Goal: Information Seeking & Learning: Understand process/instructions

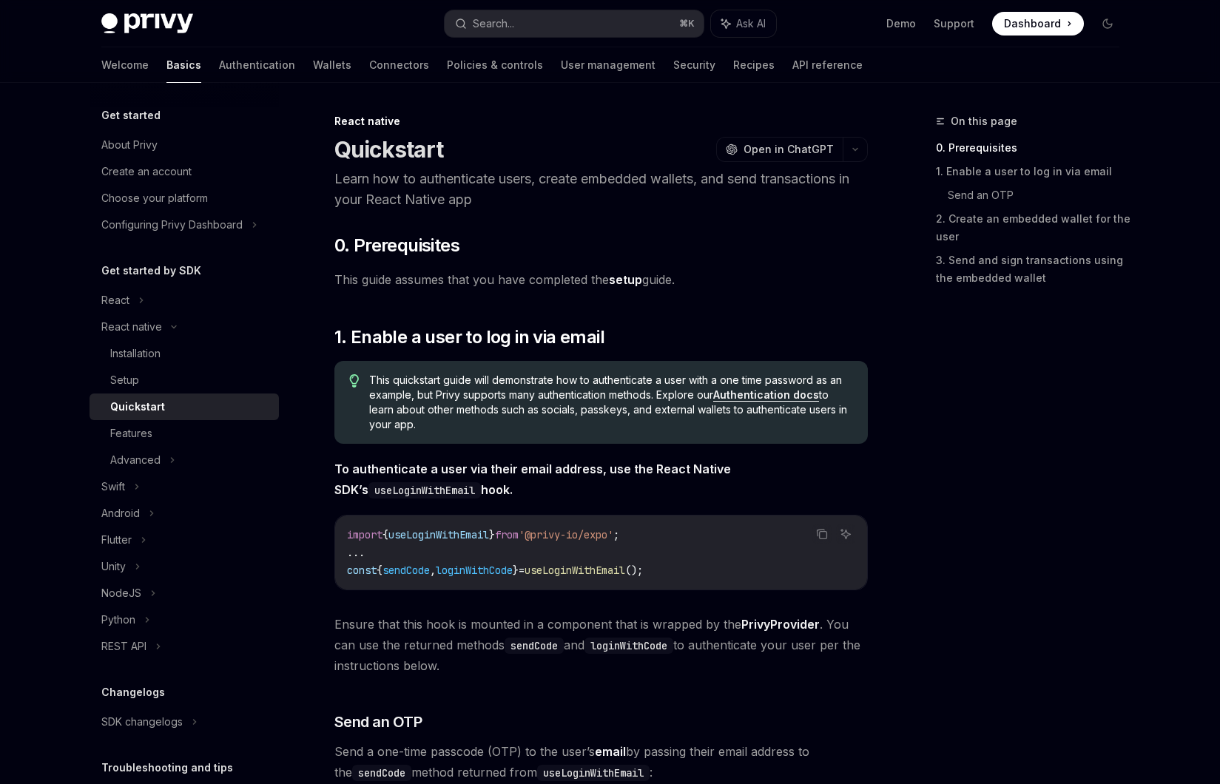
click at [508, 180] on p "Learn how to authenticate users, create embedded wallets, and send transactions…" at bounding box center [601, 189] width 534 height 41
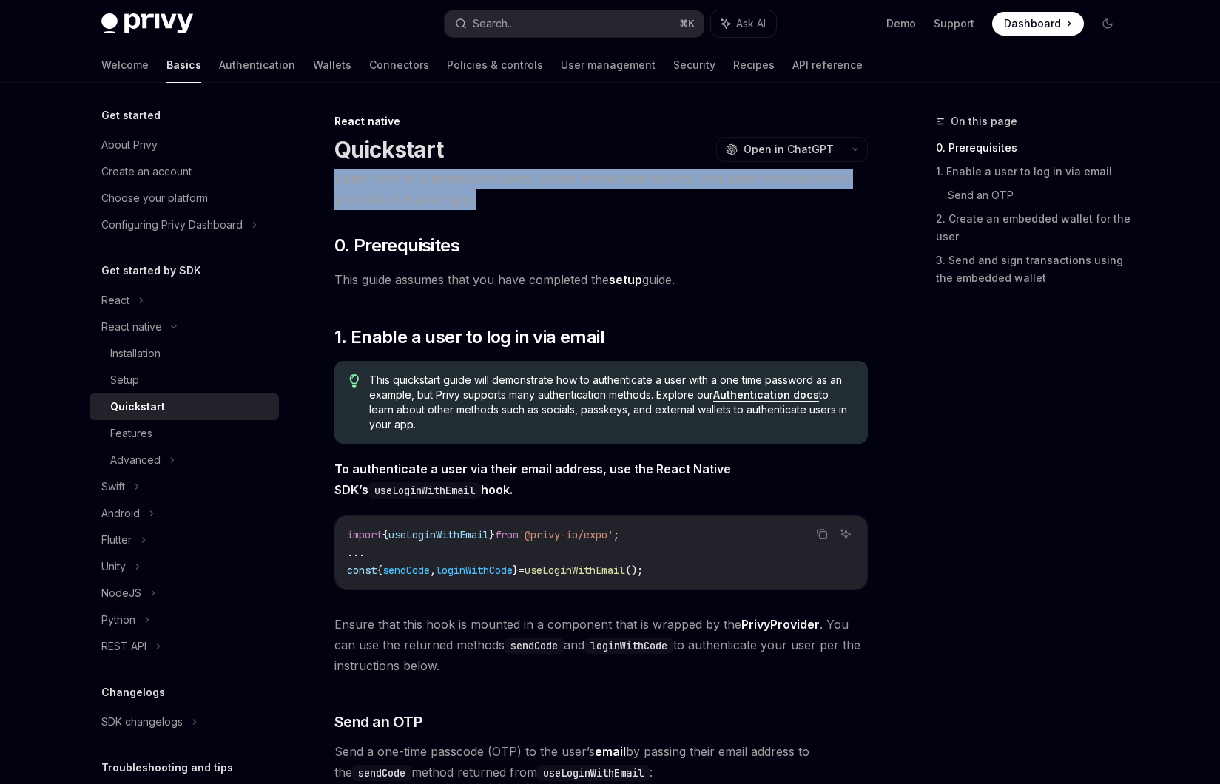
click at [508, 180] on p "Learn how to authenticate users, create embedded wallets, and send transactions…" at bounding box center [601, 189] width 534 height 41
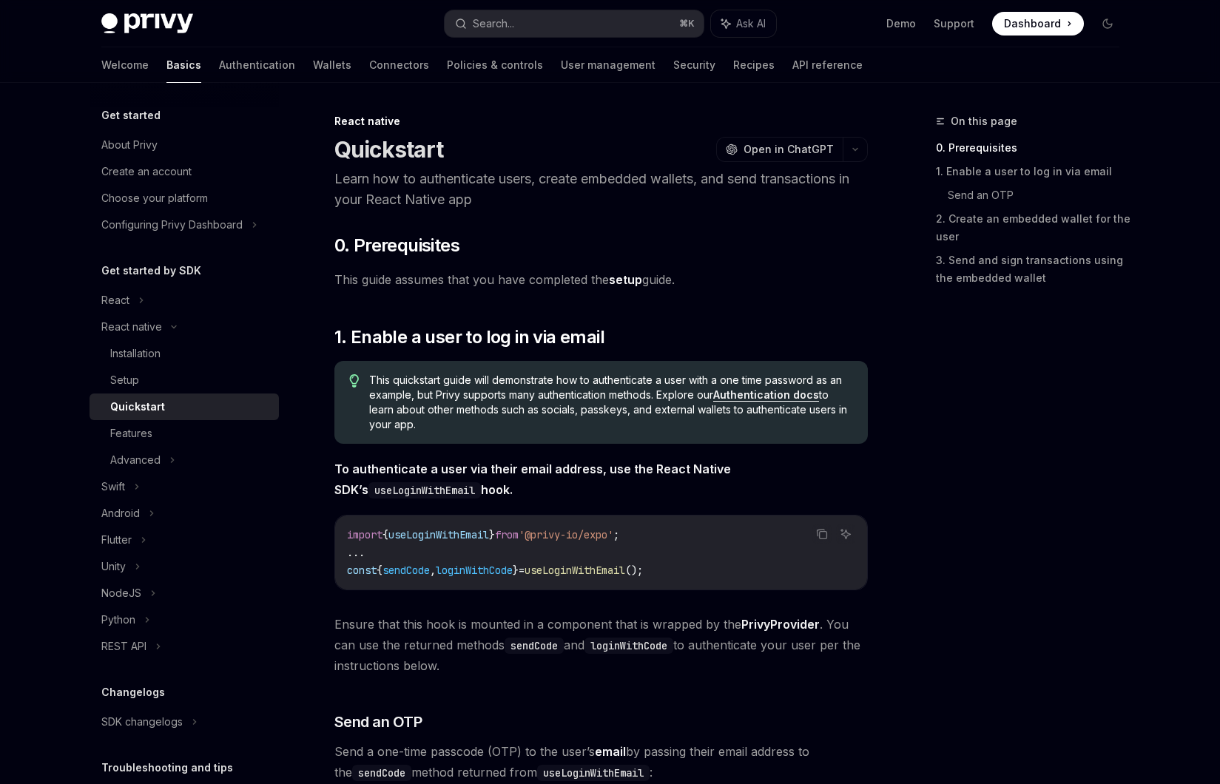
click at [508, 180] on p "Learn how to authenticate users, create embedded wallets, and send transactions…" at bounding box center [601, 189] width 534 height 41
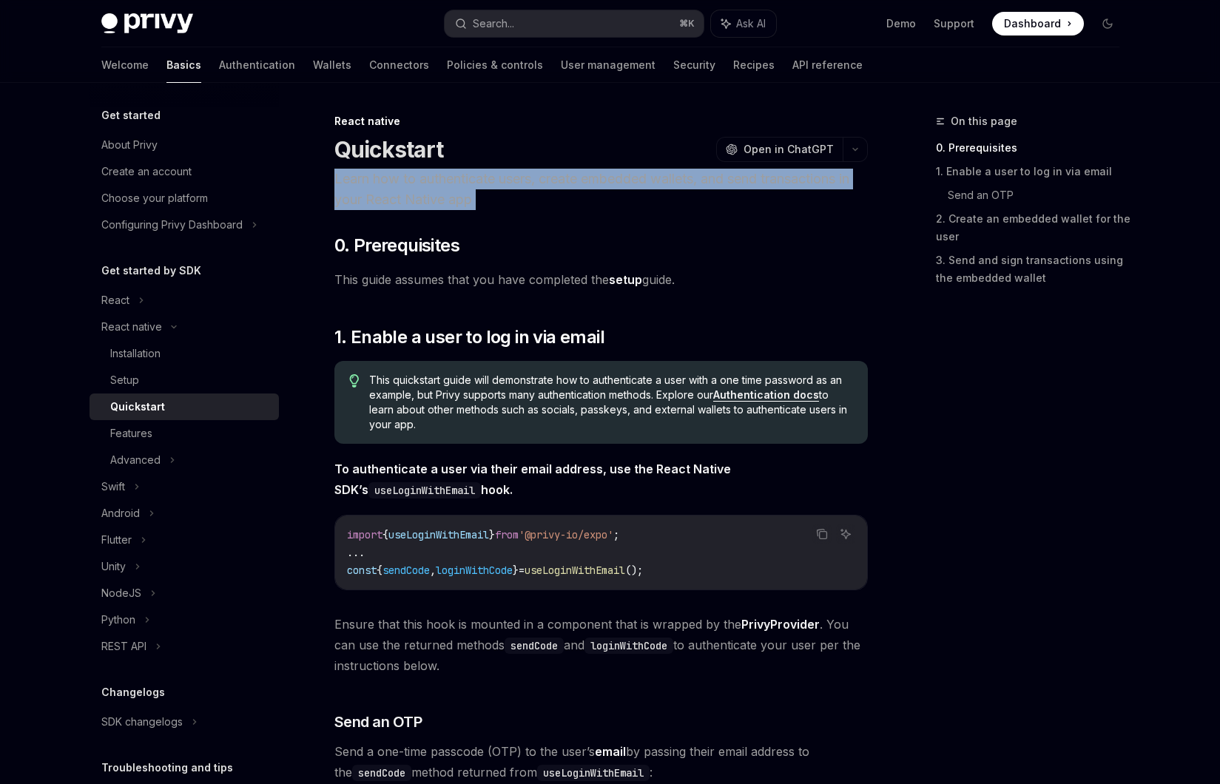
click at [530, 180] on p "Learn how to authenticate users, create embedded wallets, and send transactions…" at bounding box center [601, 189] width 534 height 41
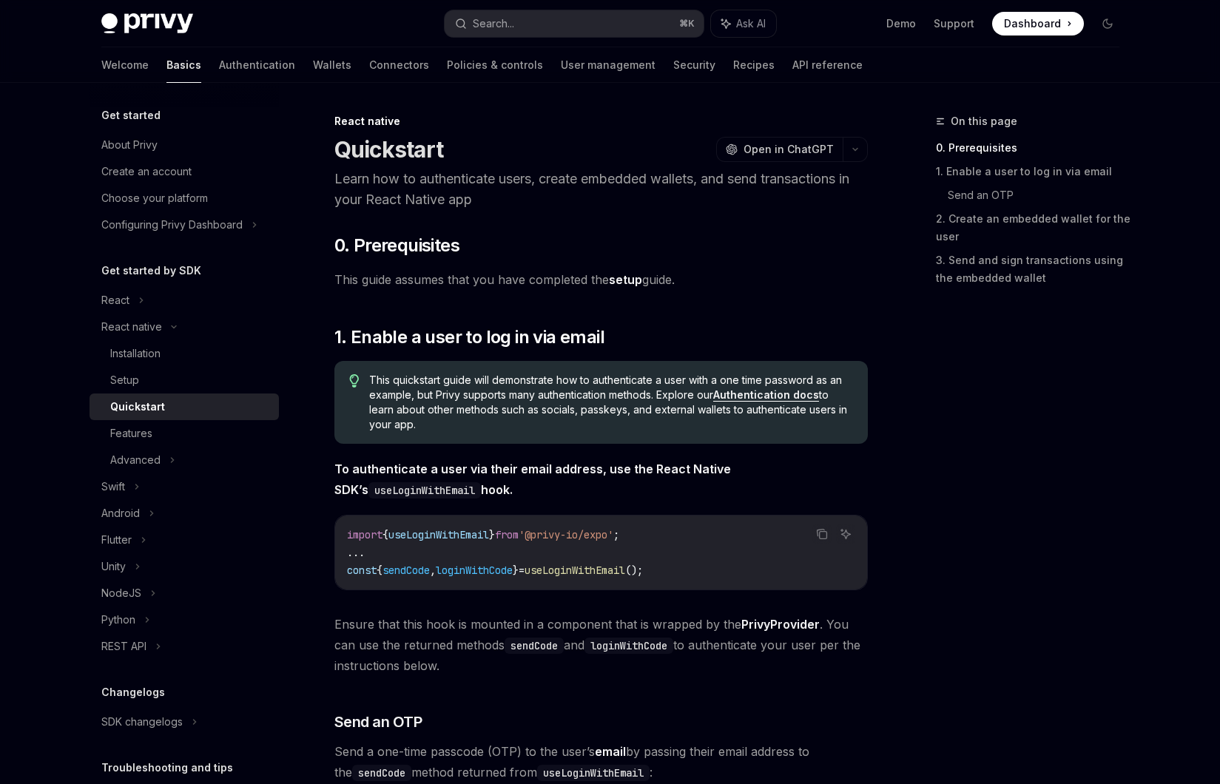
click at [530, 180] on p "Learn how to authenticate users, create embedded wallets, and send transactions…" at bounding box center [601, 189] width 534 height 41
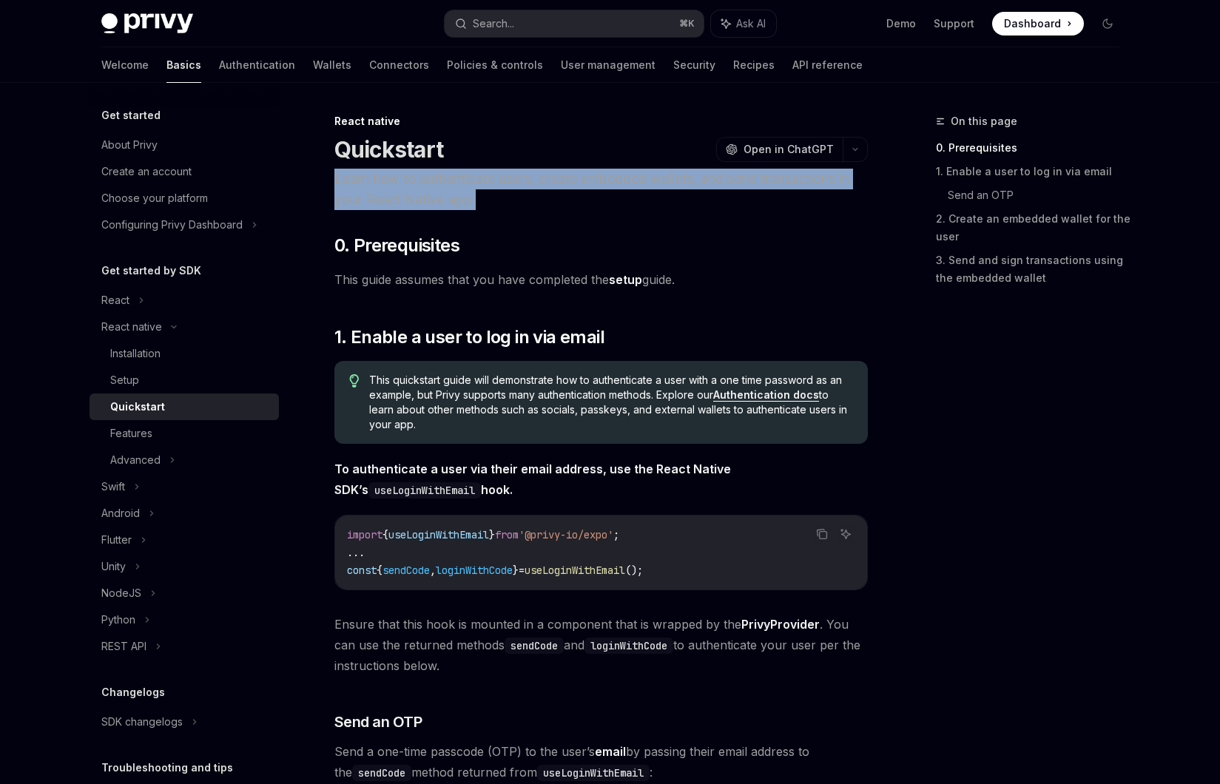
click at [546, 181] on p "Learn how to authenticate users, create embedded wallets, and send transactions…" at bounding box center [601, 189] width 534 height 41
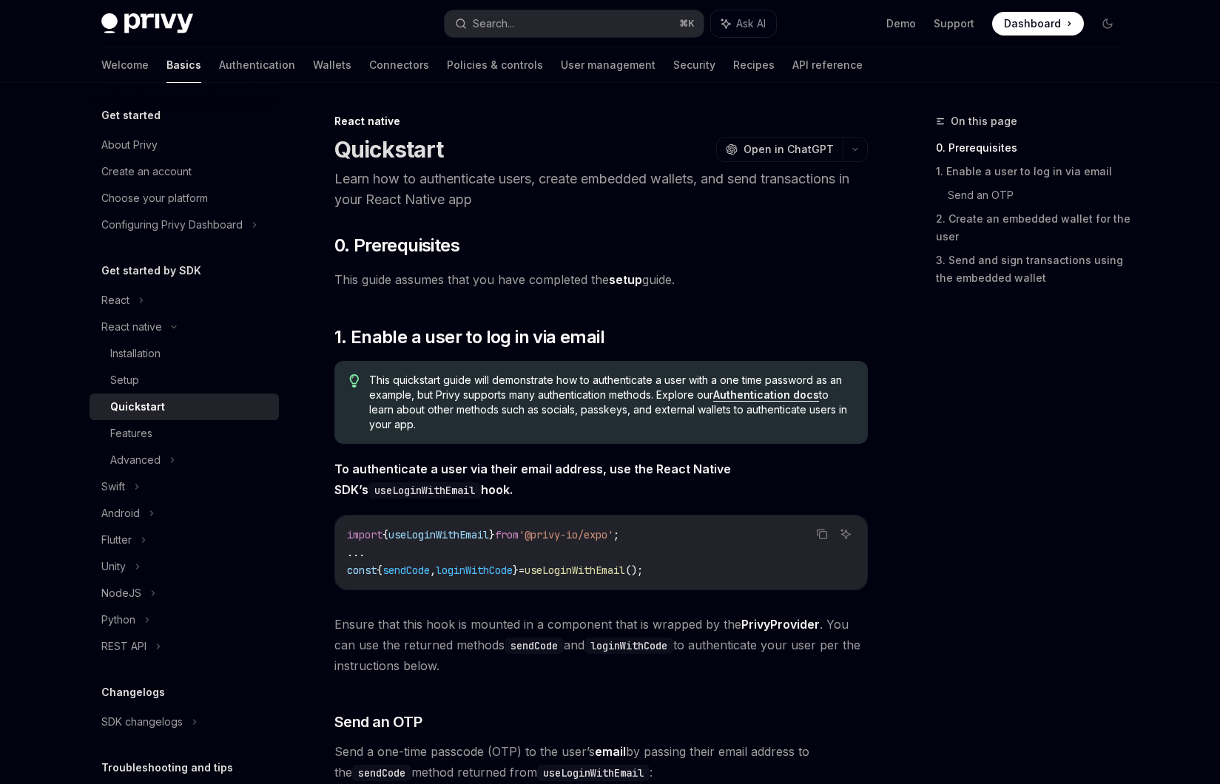
click at [546, 181] on p "Learn how to authenticate users, create embedded wallets, and send transactions…" at bounding box center [601, 189] width 534 height 41
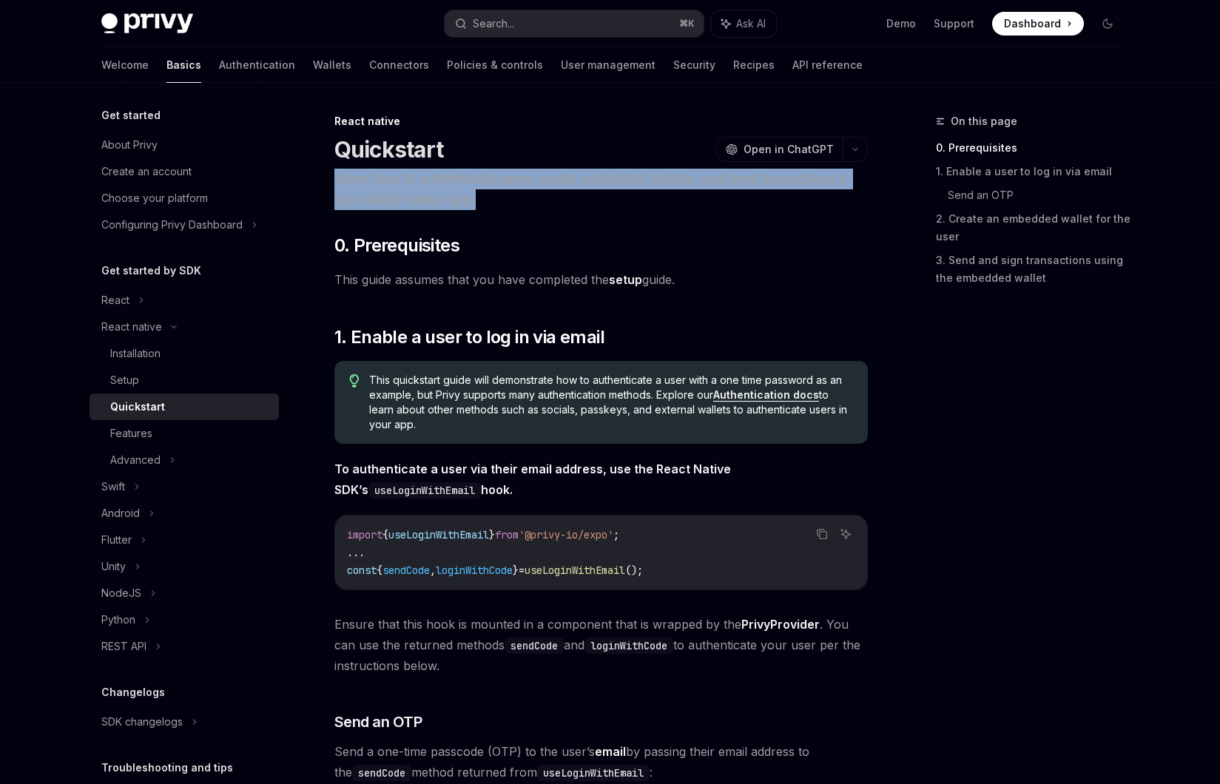
click at [525, 181] on p "Learn how to authenticate users, create embedded wallets, and send transactions…" at bounding box center [601, 189] width 534 height 41
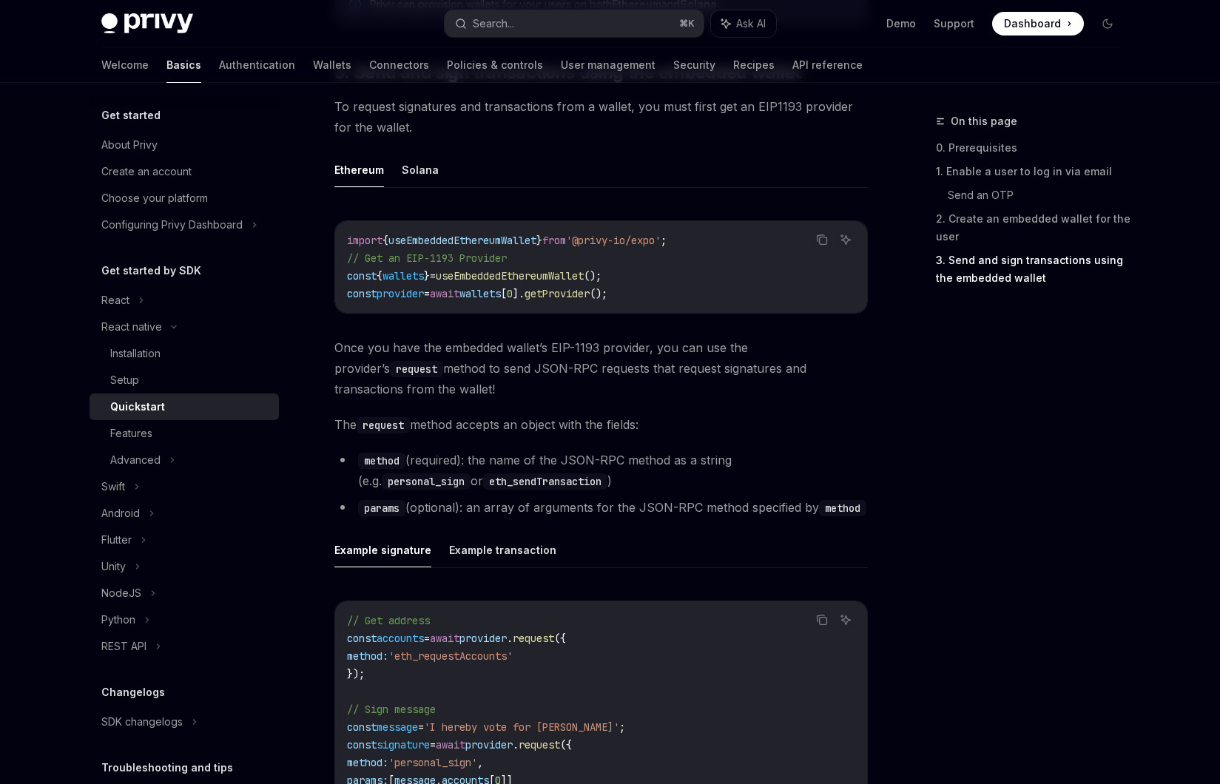
scroll to position [1695, 0]
click at [609, 356] on span "Once you have the embedded wallet’s EIP-1193 provider, you can use the provider…" at bounding box center [601, 367] width 534 height 62
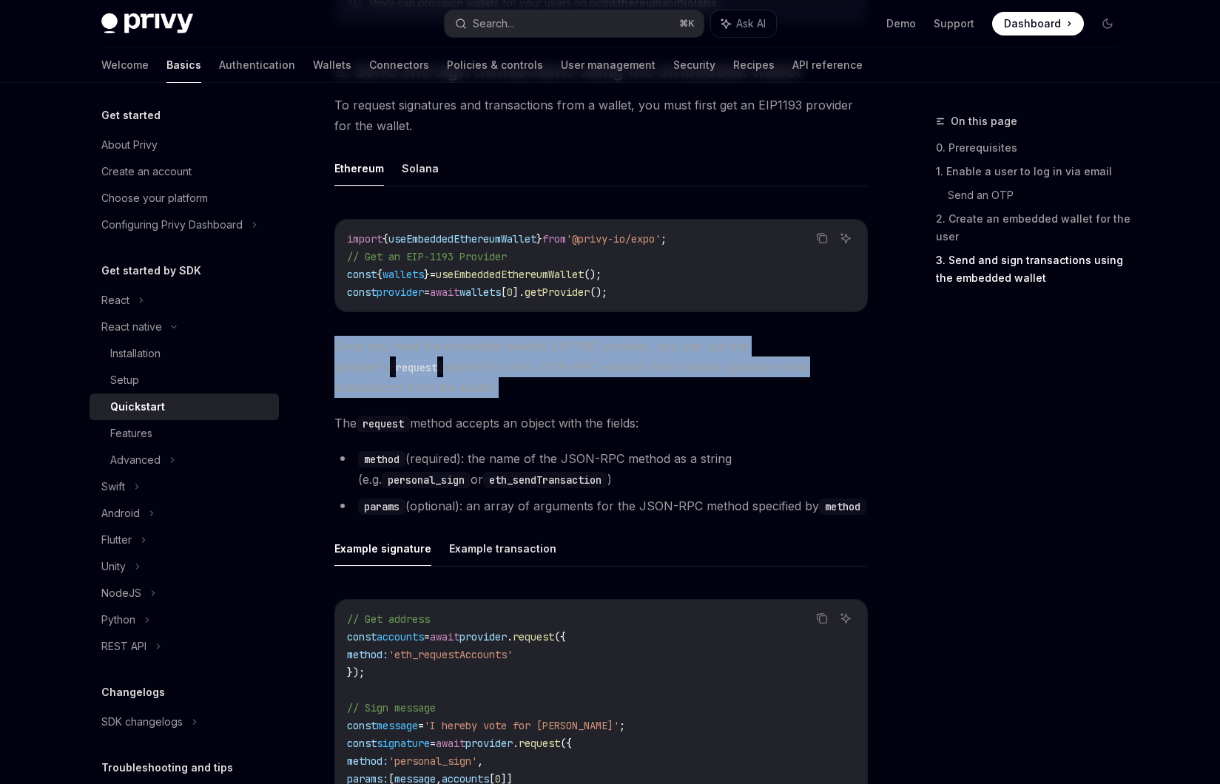
click at [588, 357] on span "Once you have the embedded wallet’s EIP-1193 provider, you can use the provider…" at bounding box center [601, 367] width 534 height 62
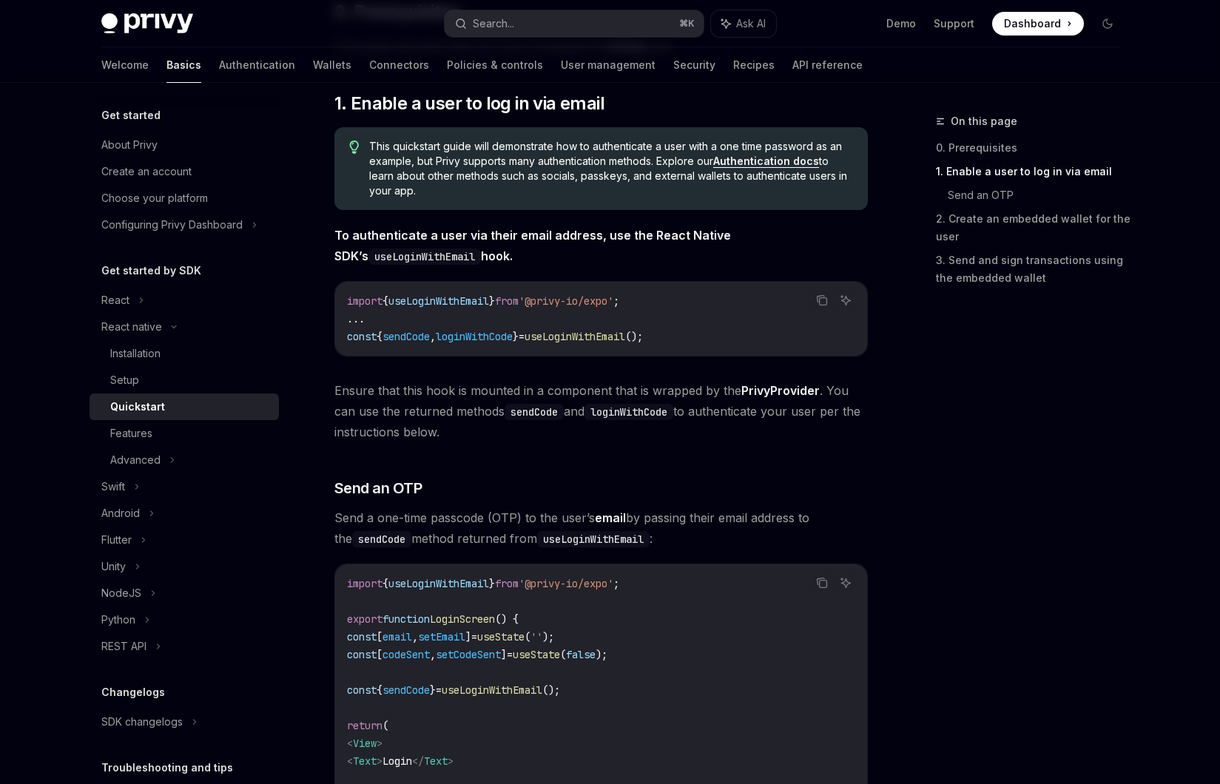
scroll to position [0, 0]
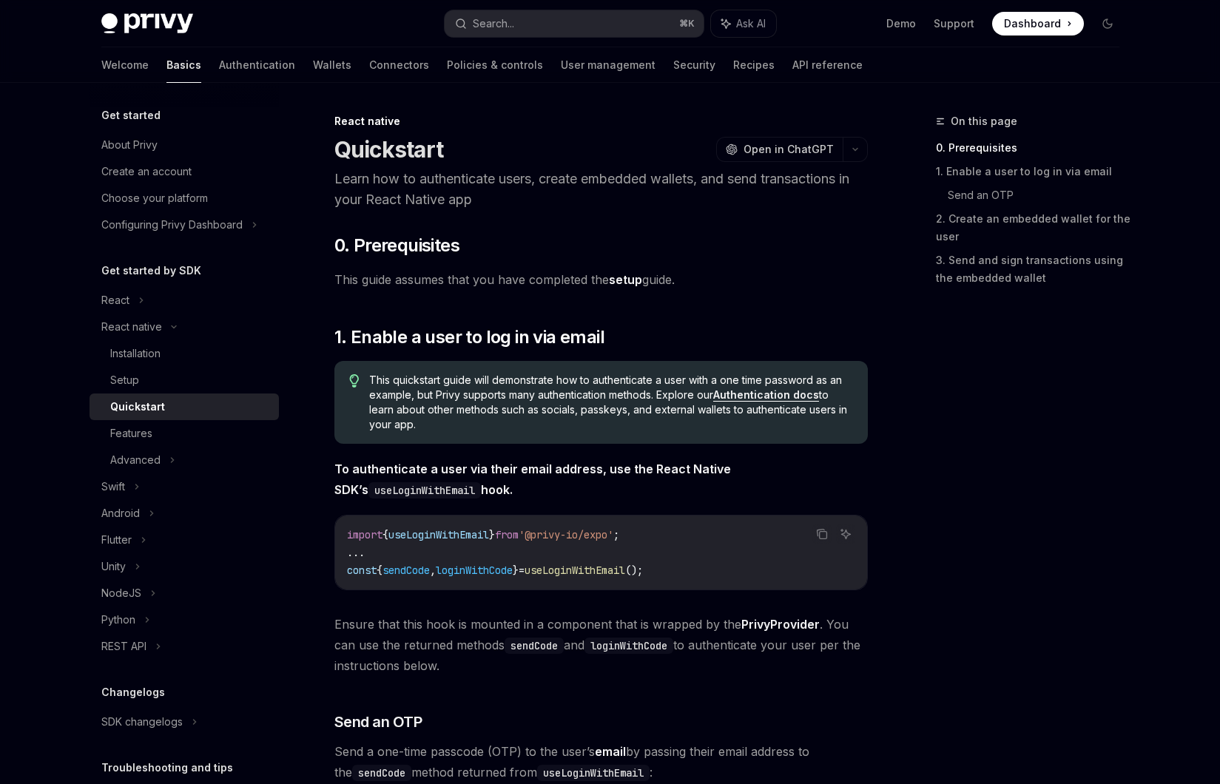
click at [689, 201] on p "Learn how to authenticate users, create embedded wallets, and send transactions…" at bounding box center [601, 189] width 534 height 41
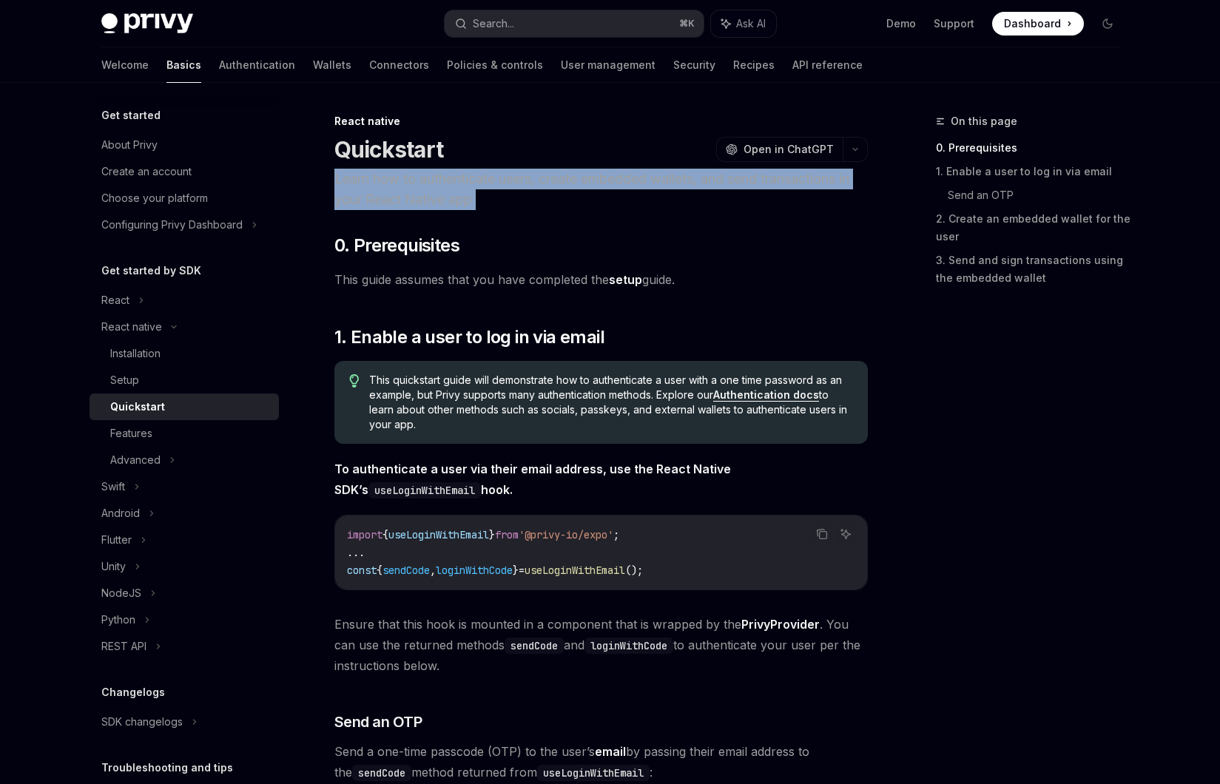
click at [652, 201] on p "Learn how to authenticate users, create embedded wallets, and send transactions…" at bounding box center [601, 189] width 534 height 41
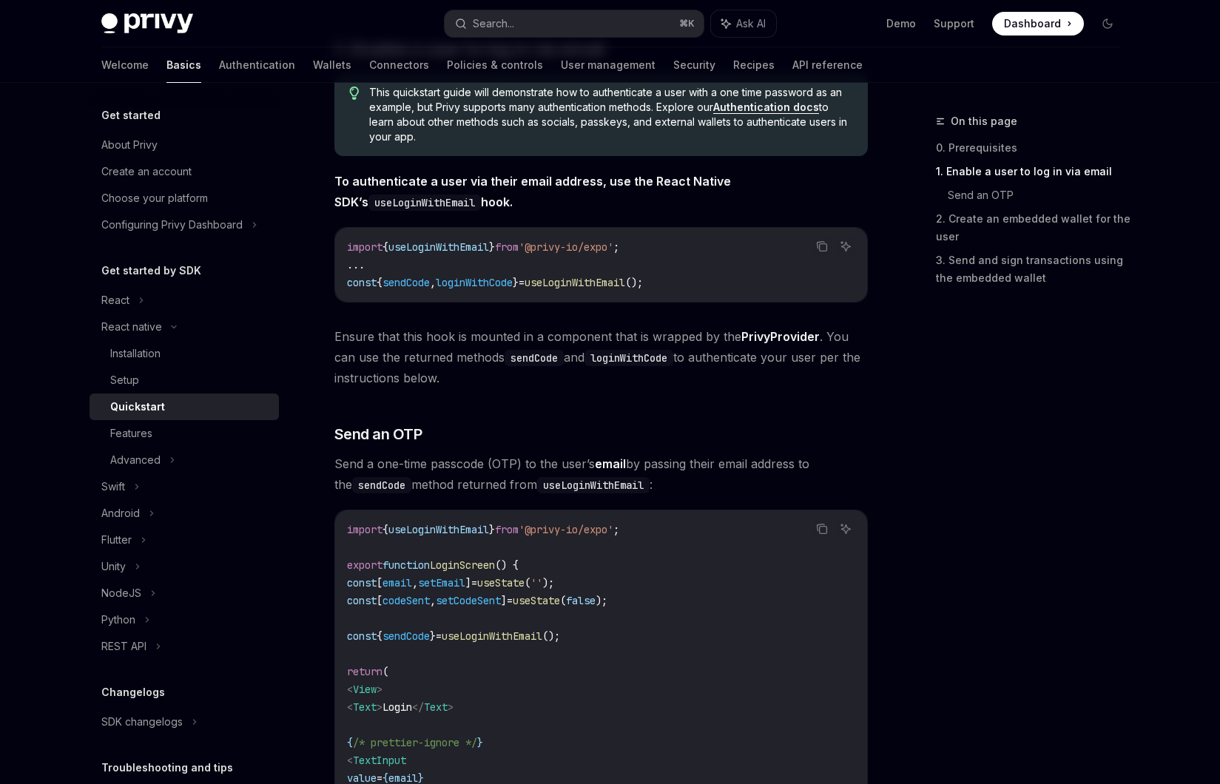
scroll to position [244, 0]
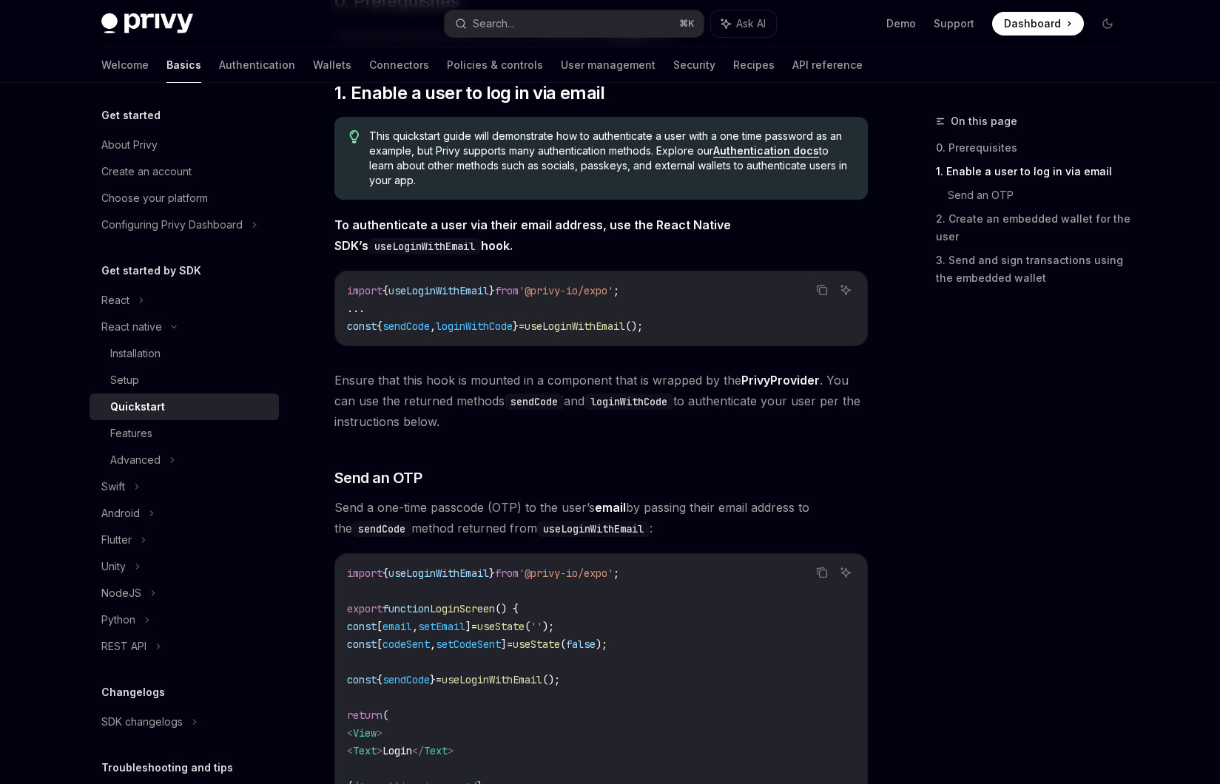
click at [739, 147] on link "Authentication docs" at bounding box center [766, 150] width 106 height 13
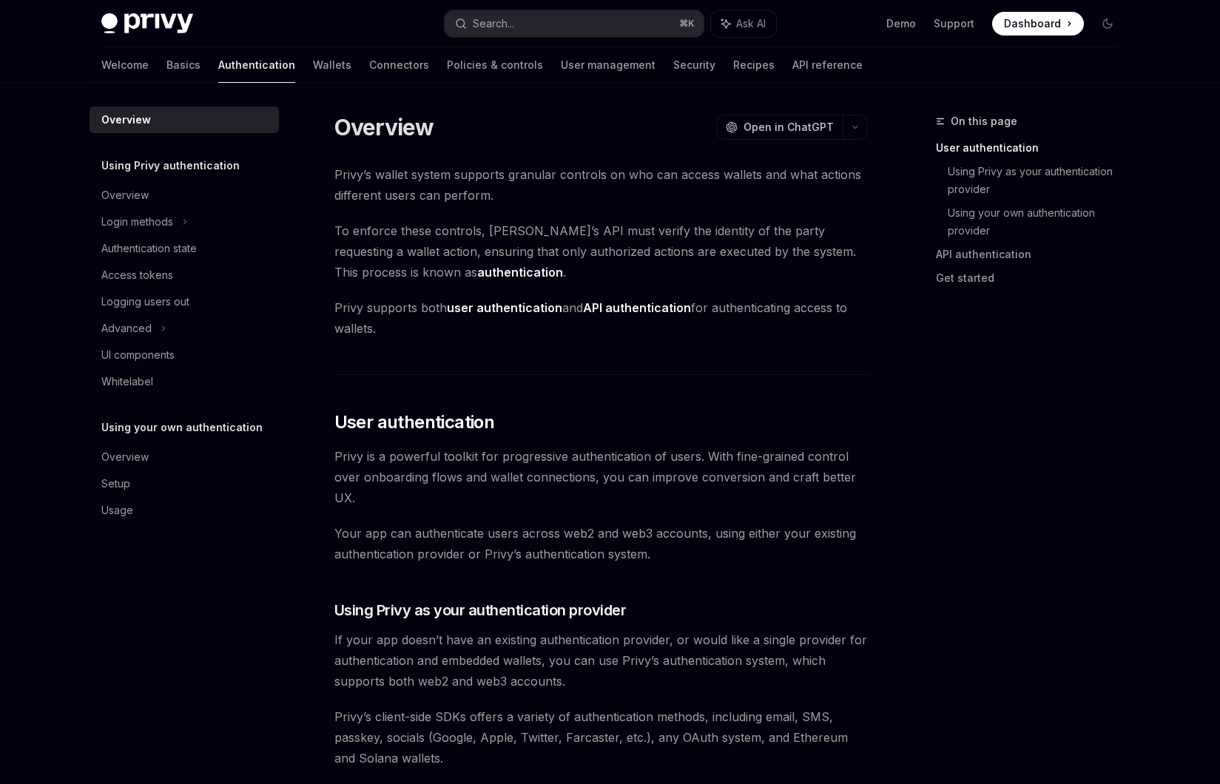
click at [573, 181] on span "Privy’s wallet system supports granular controls on who can access wallets and …" at bounding box center [601, 184] width 534 height 41
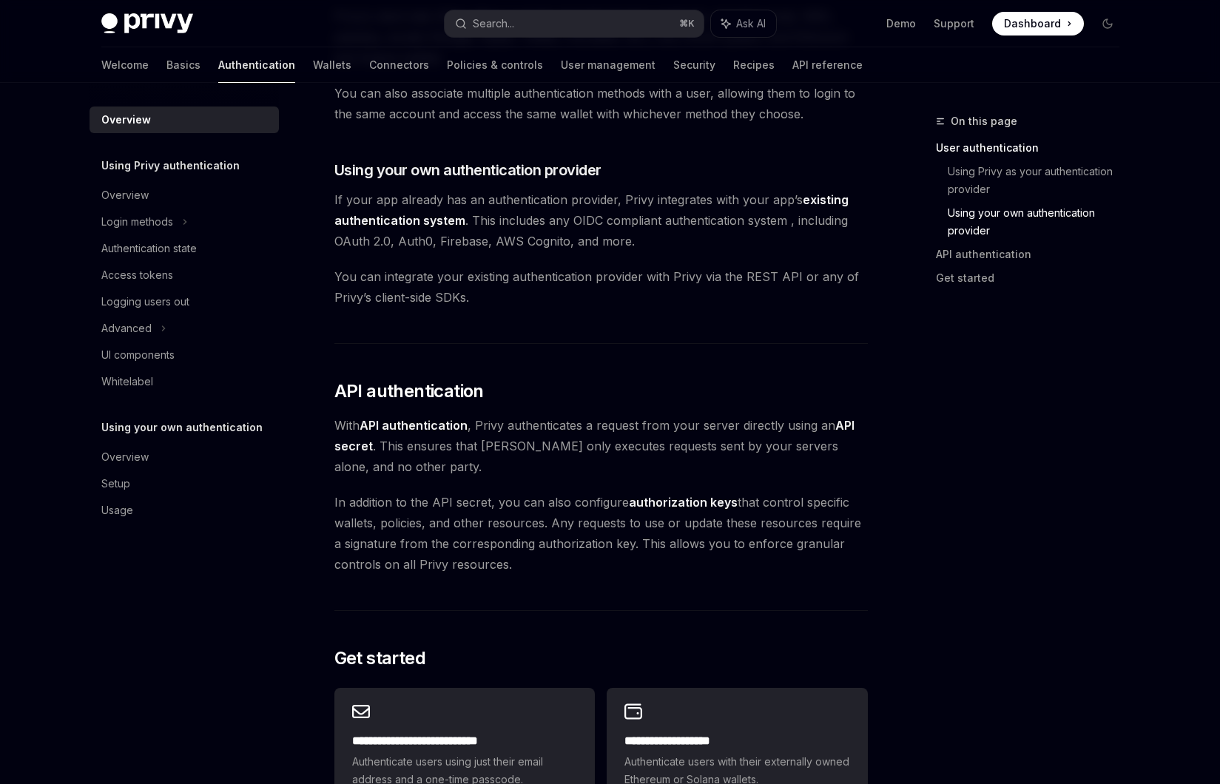
scroll to position [1073, 0]
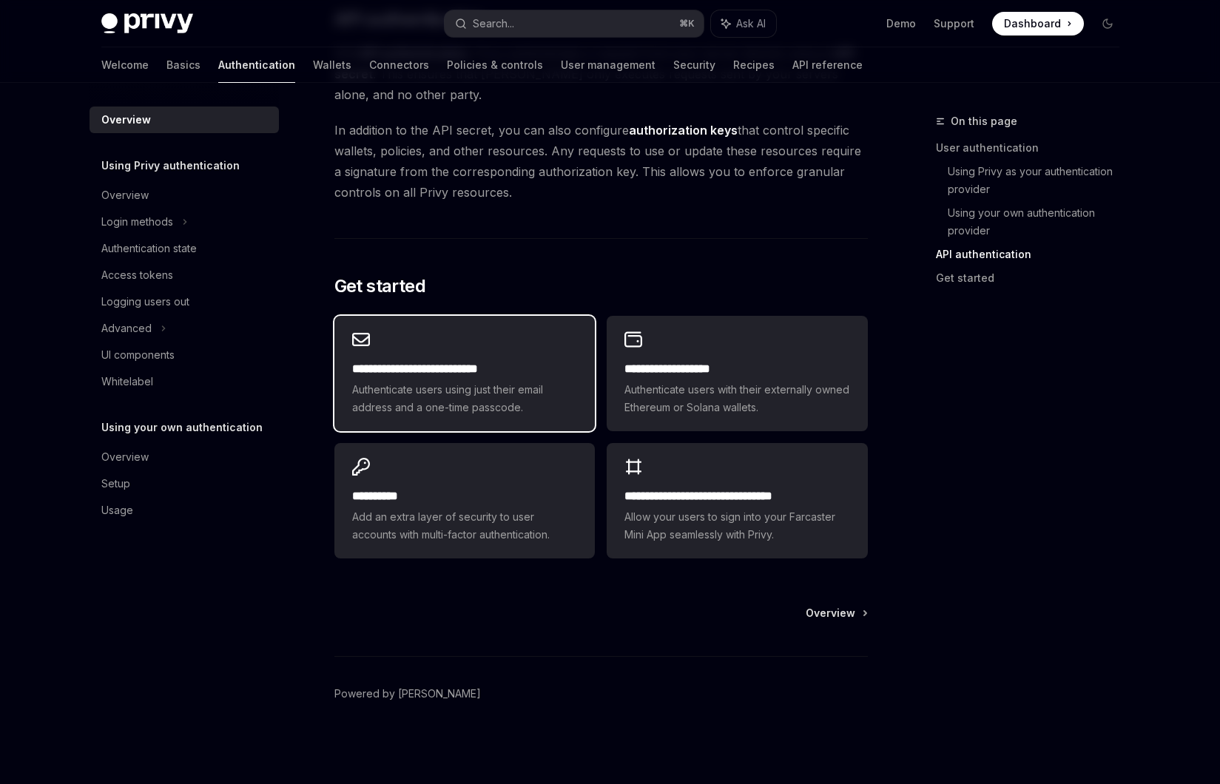
click at [543, 377] on h2 "**********" at bounding box center [464, 369] width 225 height 18
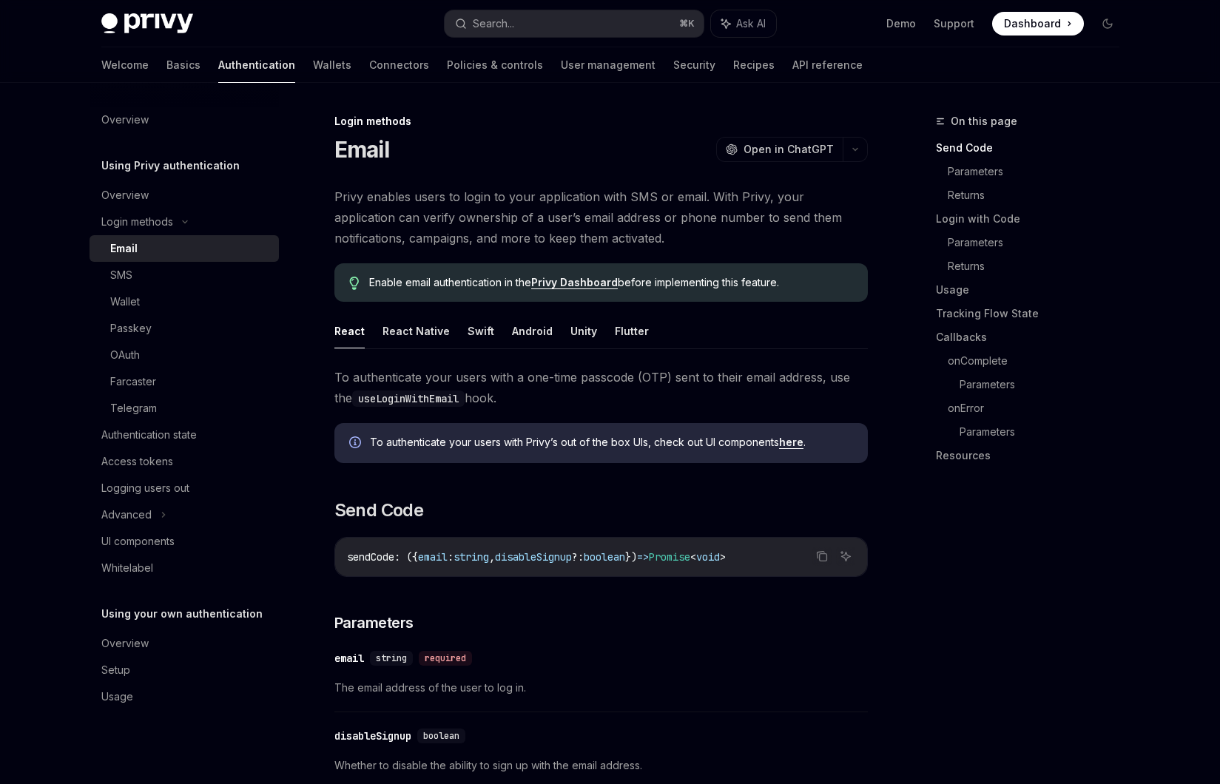
scroll to position [471, 0]
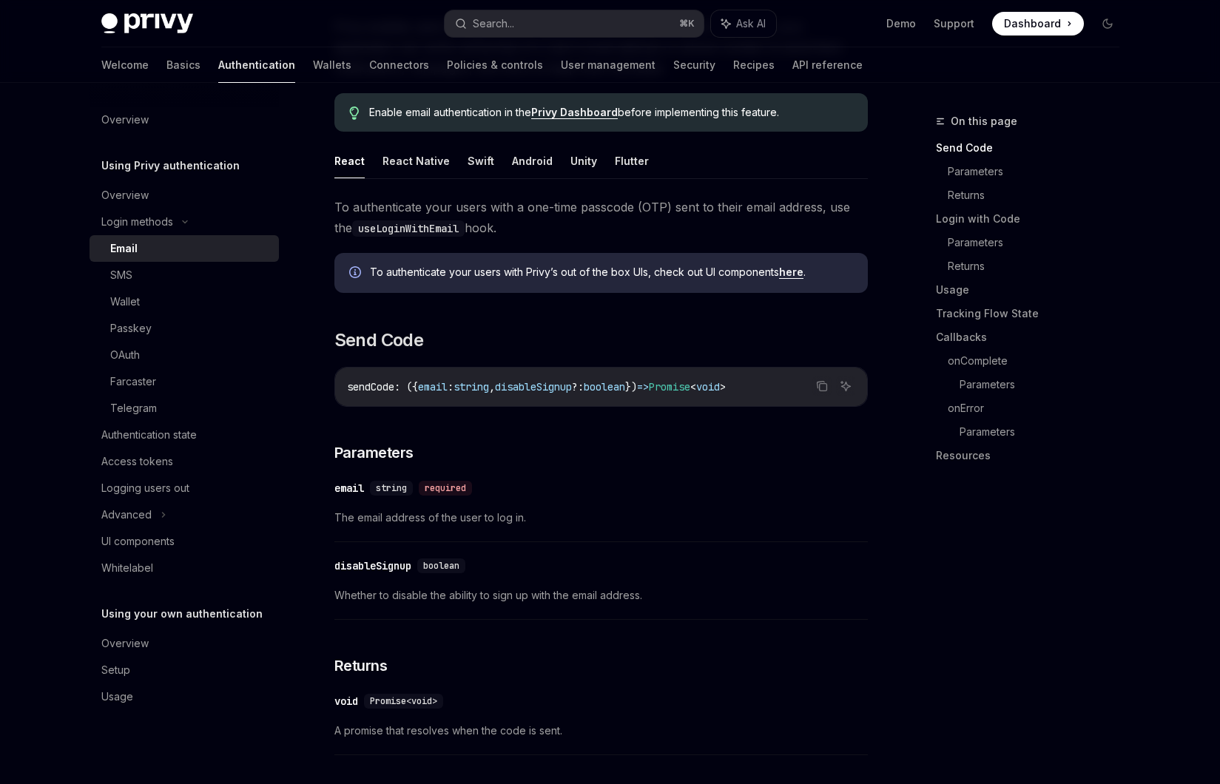
scroll to position [80, 0]
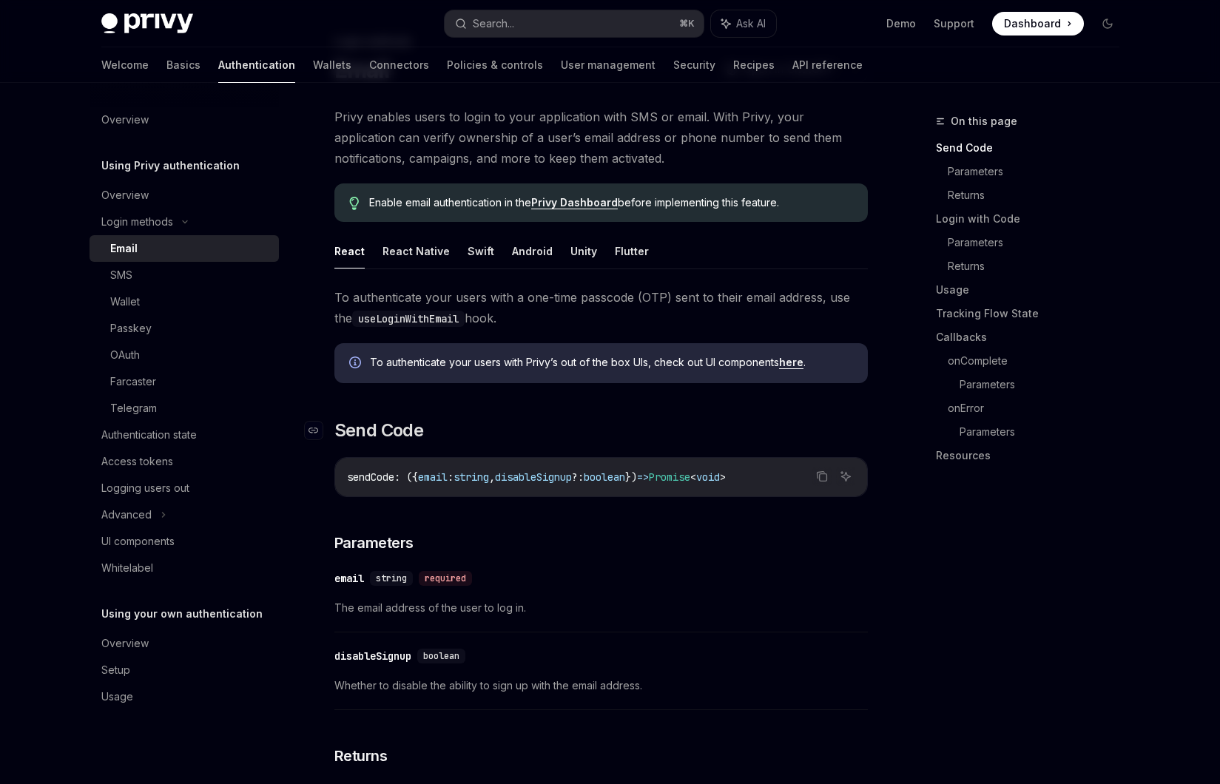
click at [578, 420] on h2 "​ Send Code" at bounding box center [601, 431] width 534 height 24
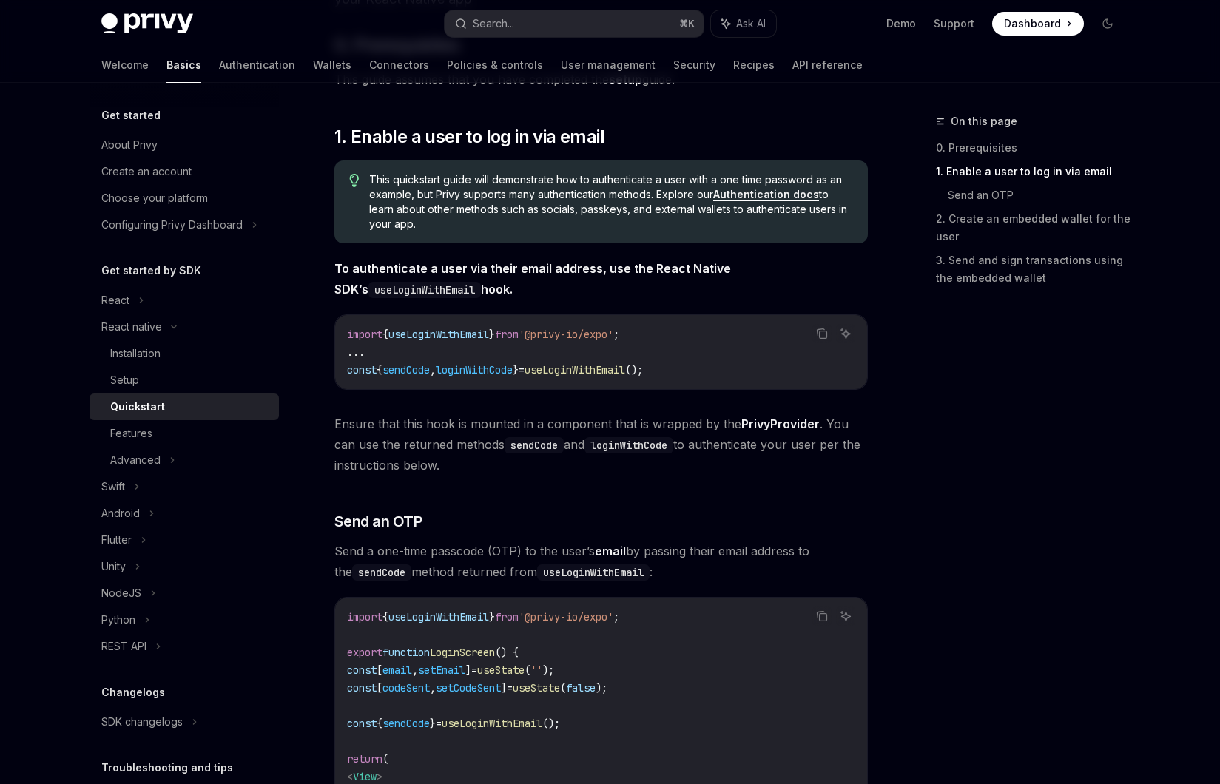
scroll to position [244, 0]
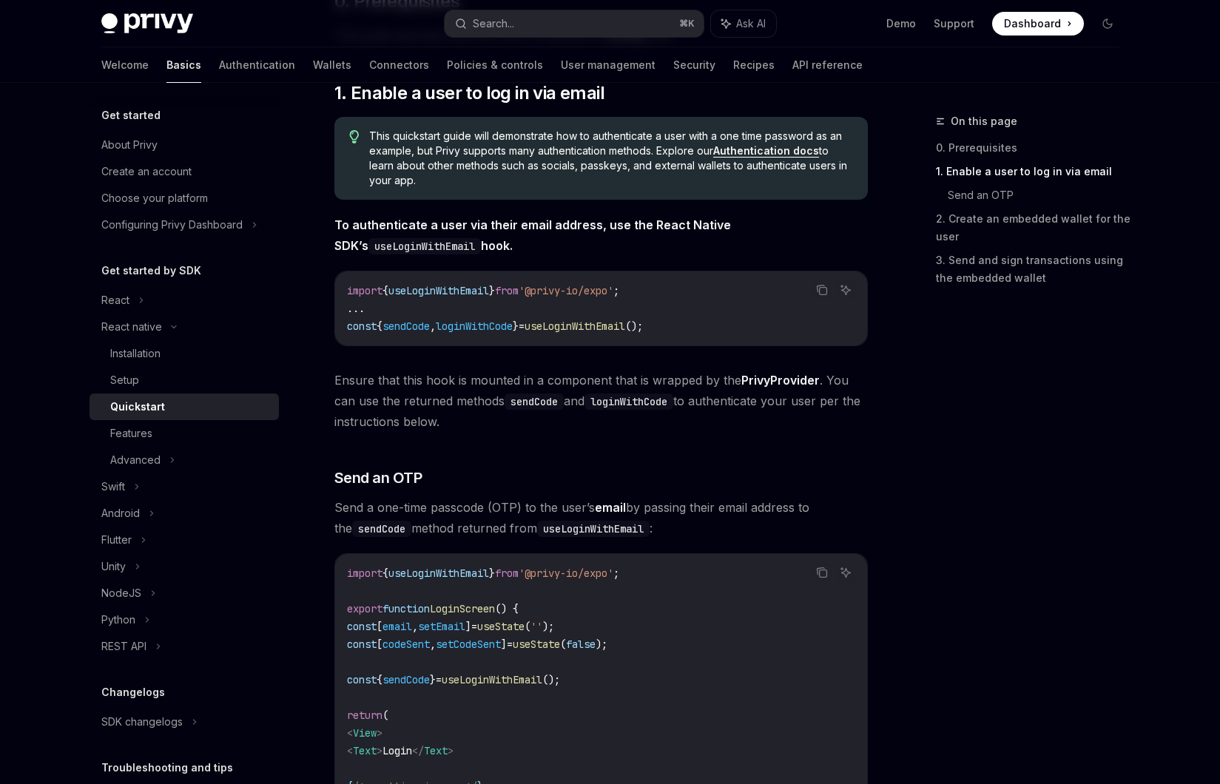
click at [610, 408] on code "loginWithCode" at bounding box center [629, 402] width 89 height 16
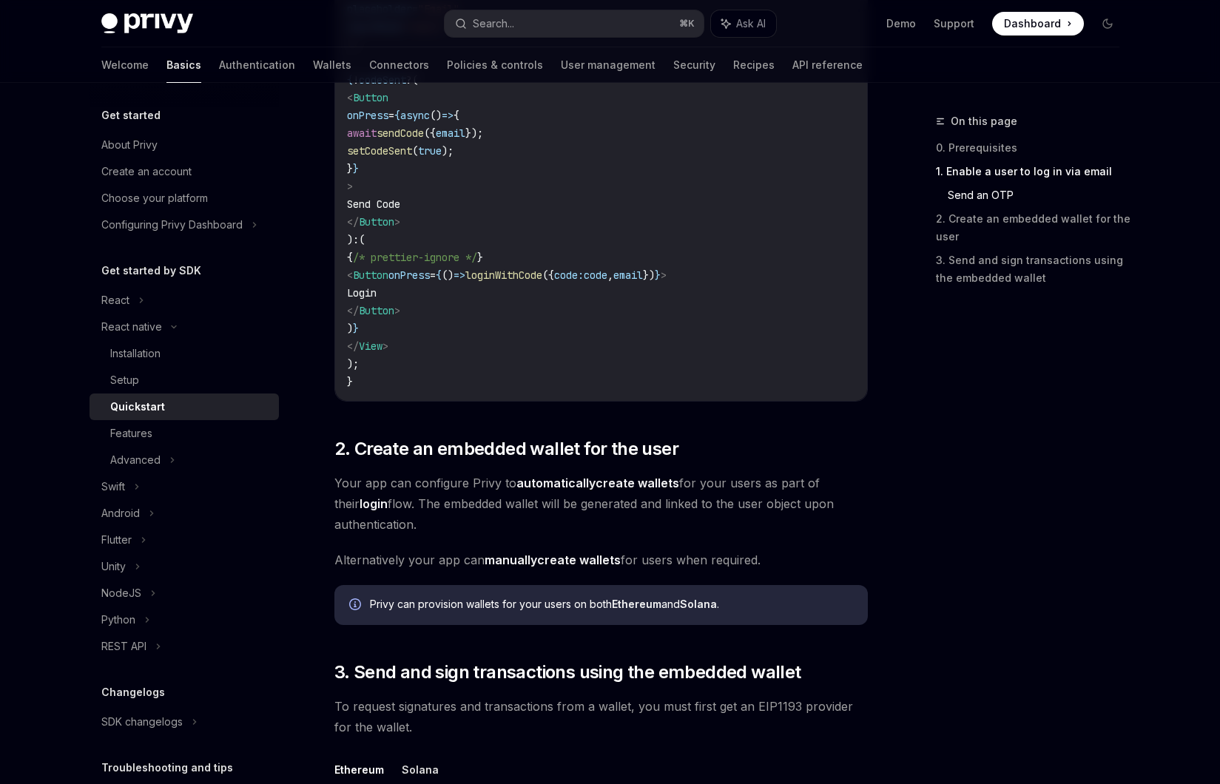
scroll to position [1154, 0]
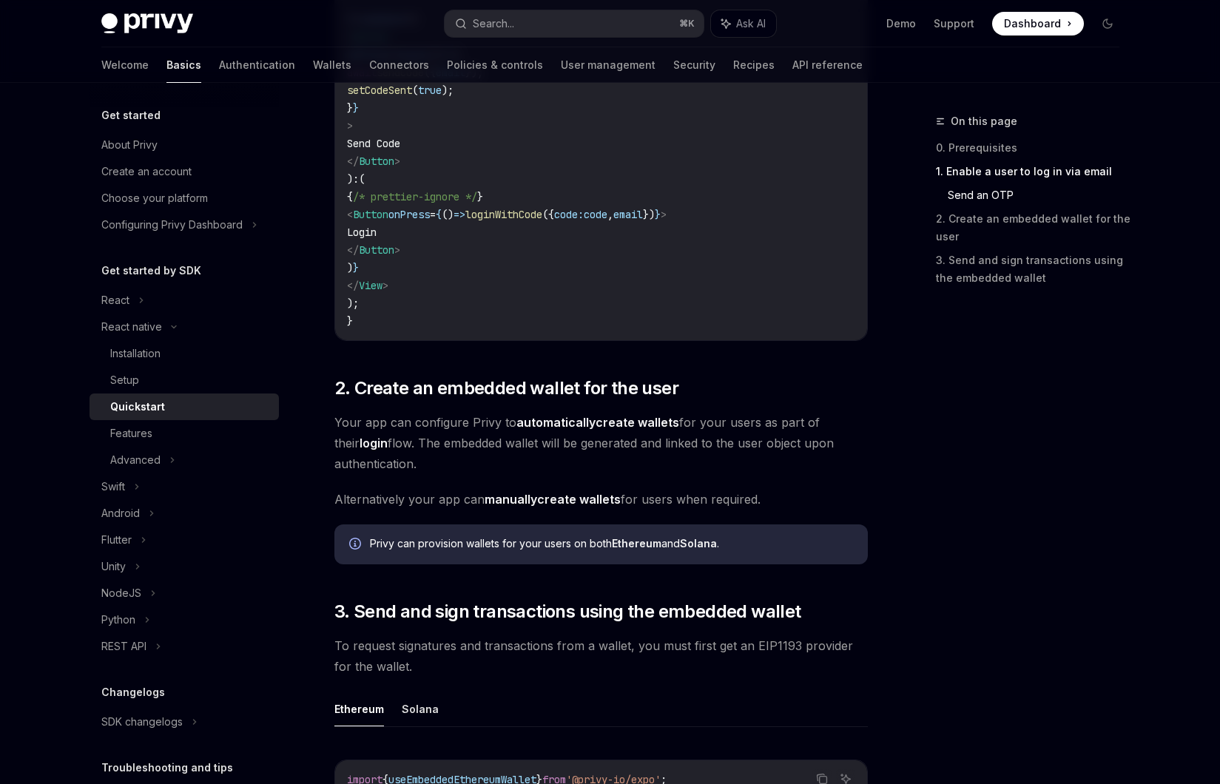
click at [660, 420] on link "automatically create wallets" at bounding box center [598, 423] width 163 height 16
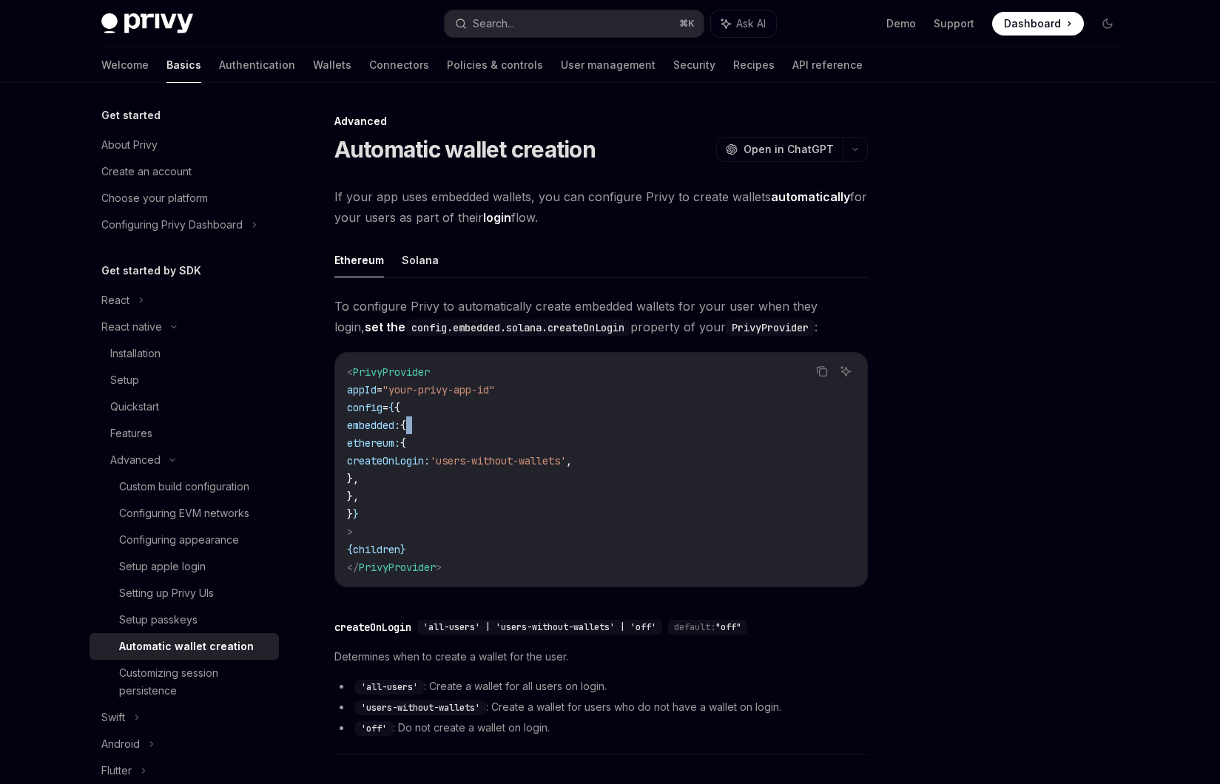
click at [660, 420] on code "< PrivyProvider appId = "your-privy-app-id" config = { { embedded: { ethereum: …" at bounding box center [601, 469] width 508 height 213
click at [594, 346] on div "To configure Privy to automatically create embedded wallets for your user when …" at bounding box center [601, 529] width 534 height 467
click at [696, 336] on span "To configure Privy to automatically create embedded wallets for your user when …" at bounding box center [601, 316] width 534 height 41
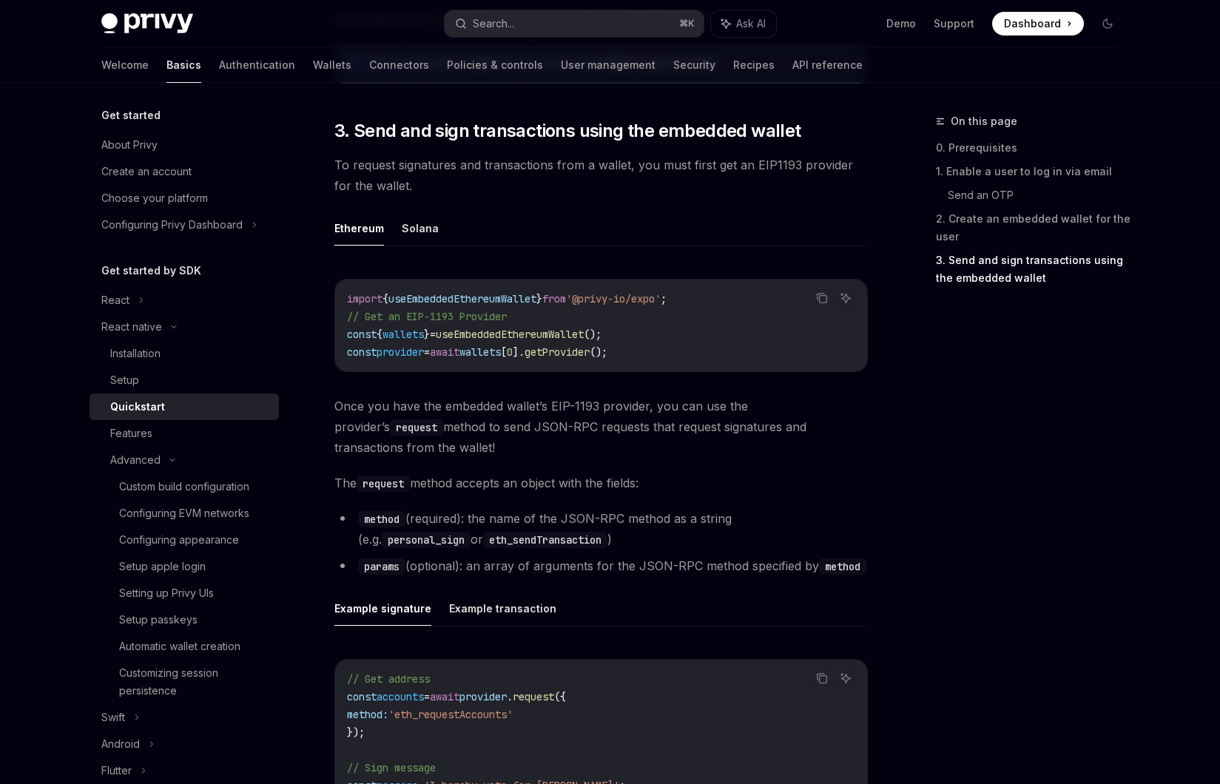
scroll to position [1849, 0]
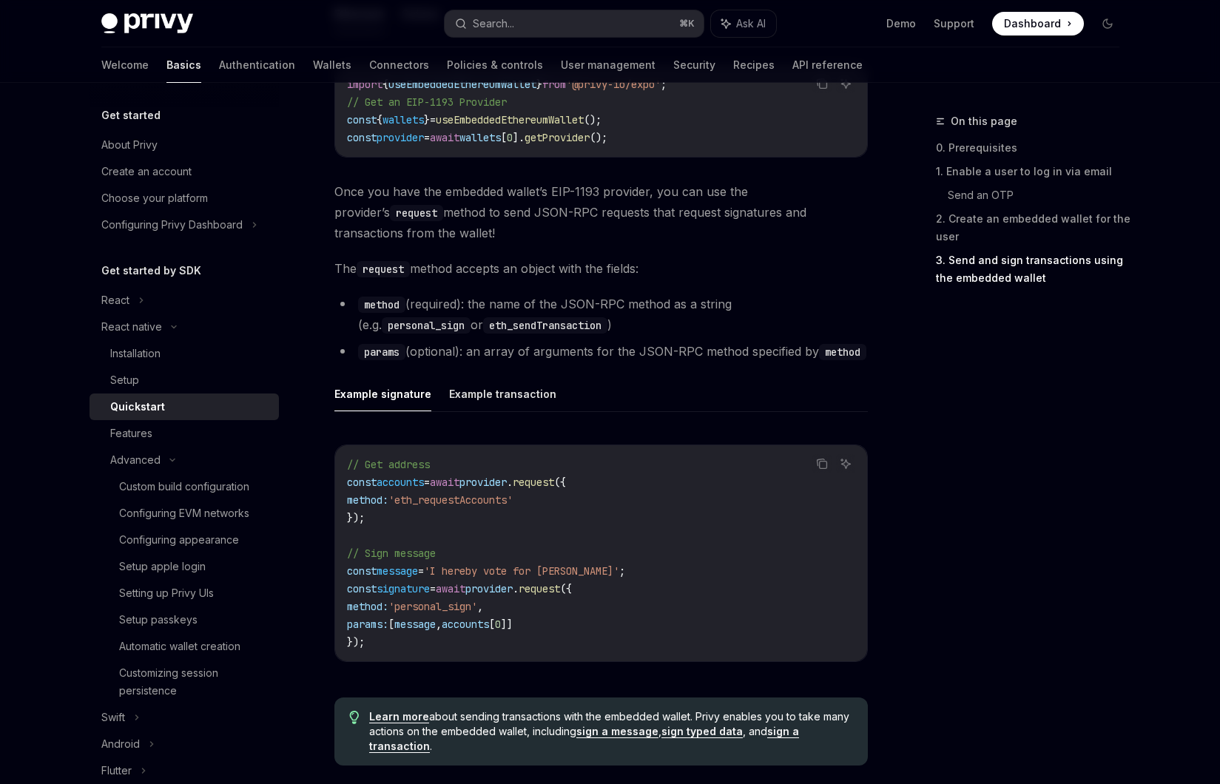
click at [690, 212] on span "Once you have the embedded wallet’s EIP-1193 provider, you can use the provider…" at bounding box center [601, 212] width 534 height 62
click at [998, 437] on div "On this page 0. Prerequisites 1. Enable a user to log in via email Send an OTP …" at bounding box center [1018, 448] width 225 height 672
click at [992, 445] on div "On this page 0. Prerequisites 1. Enable a user to log in via email Send an OTP …" at bounding box center [1018, 448] width 225 height 672
type textarea "*"
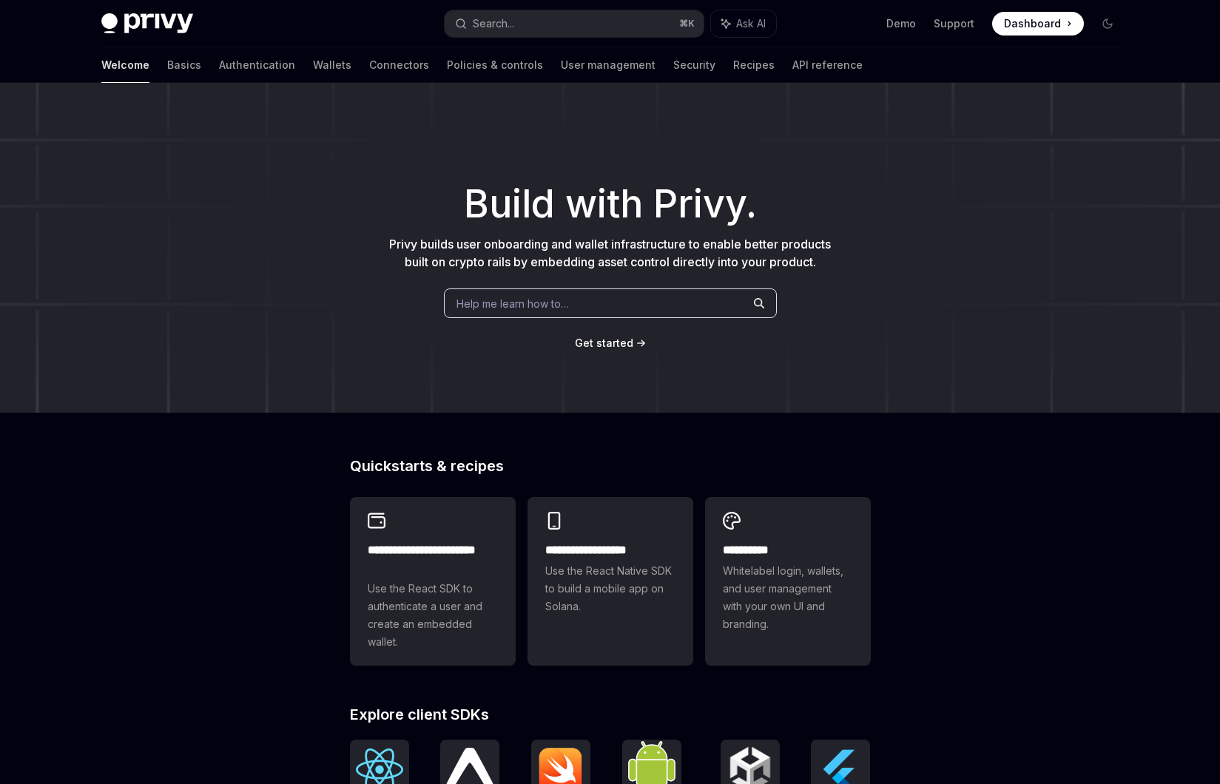
click at [263, 232] on div "​ Build with Privy. Privy builds user onboarding and wallet infrastructure to e…" at bounding box center [610, 248] width 1220 height 330
